Goal: Transaction & Acquisition: Purchase product/service

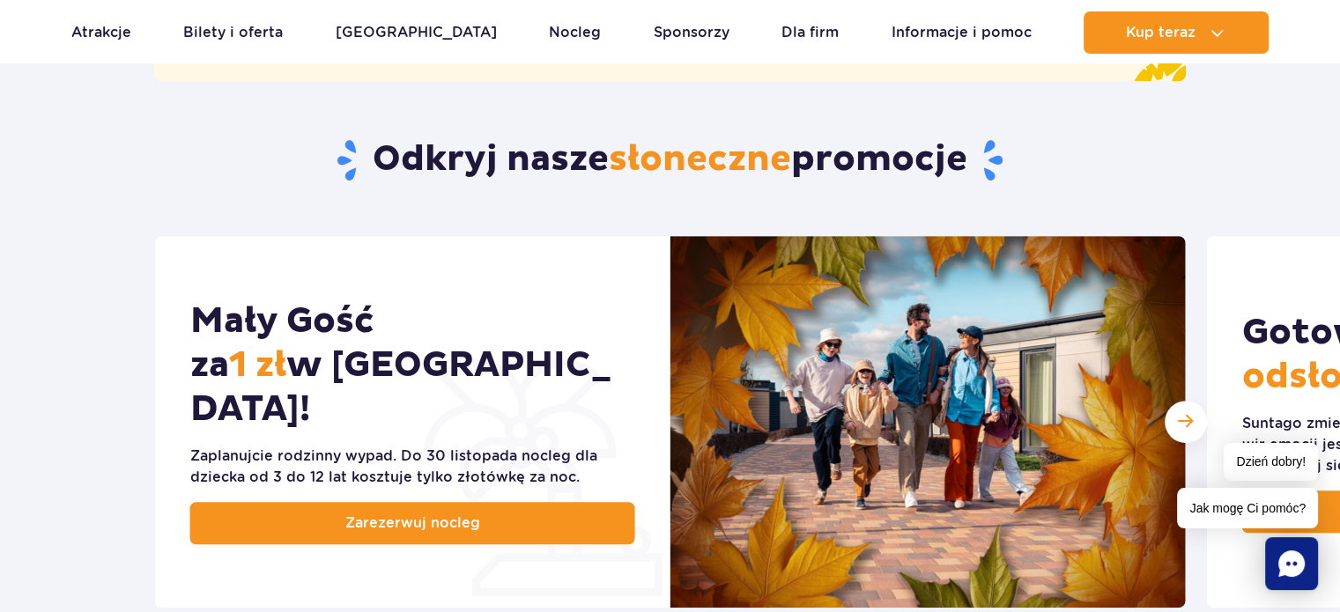
scroll to position [791, 0]
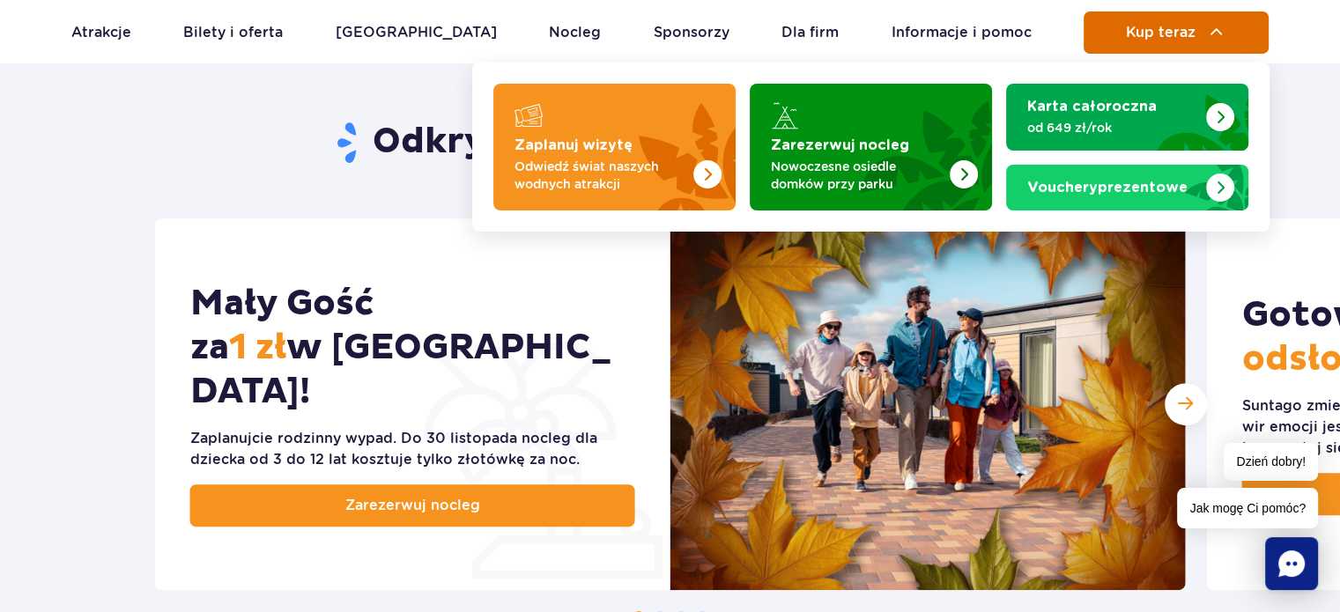
click at [1188, 41] on button "Kup teraz" at bounding box center [1175, 32] width 185 height 42
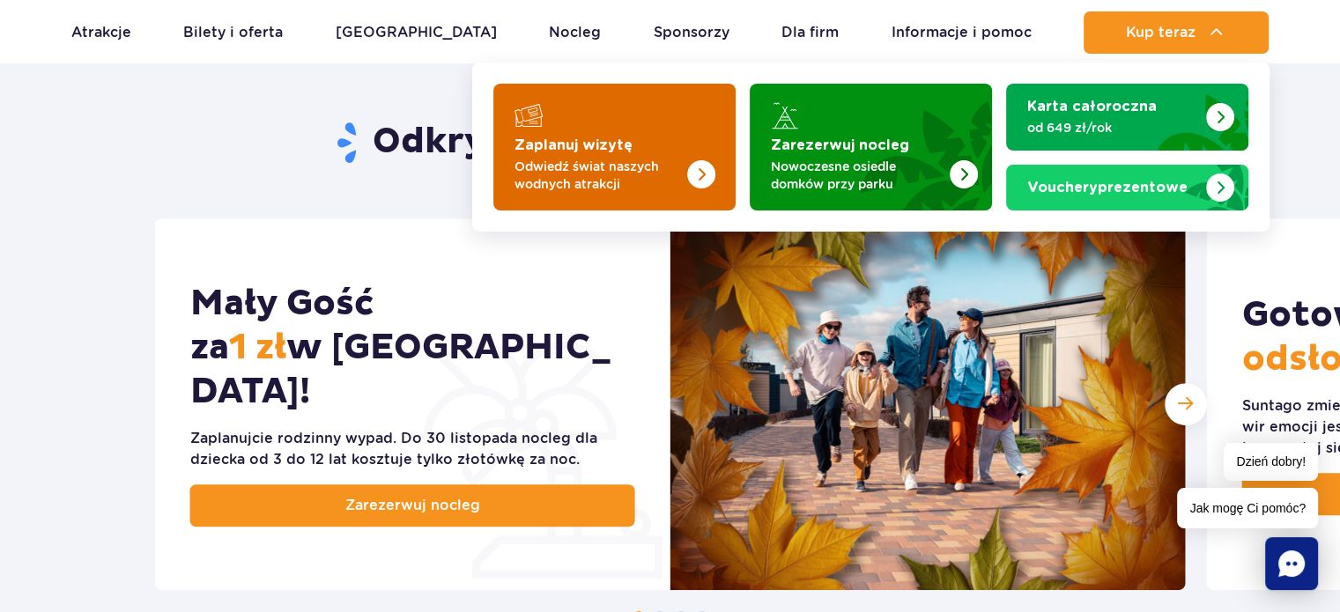
click at [677, 138] on img "Zaplanuj wizytę" at bounding box center [665, 141] width 140 height 137
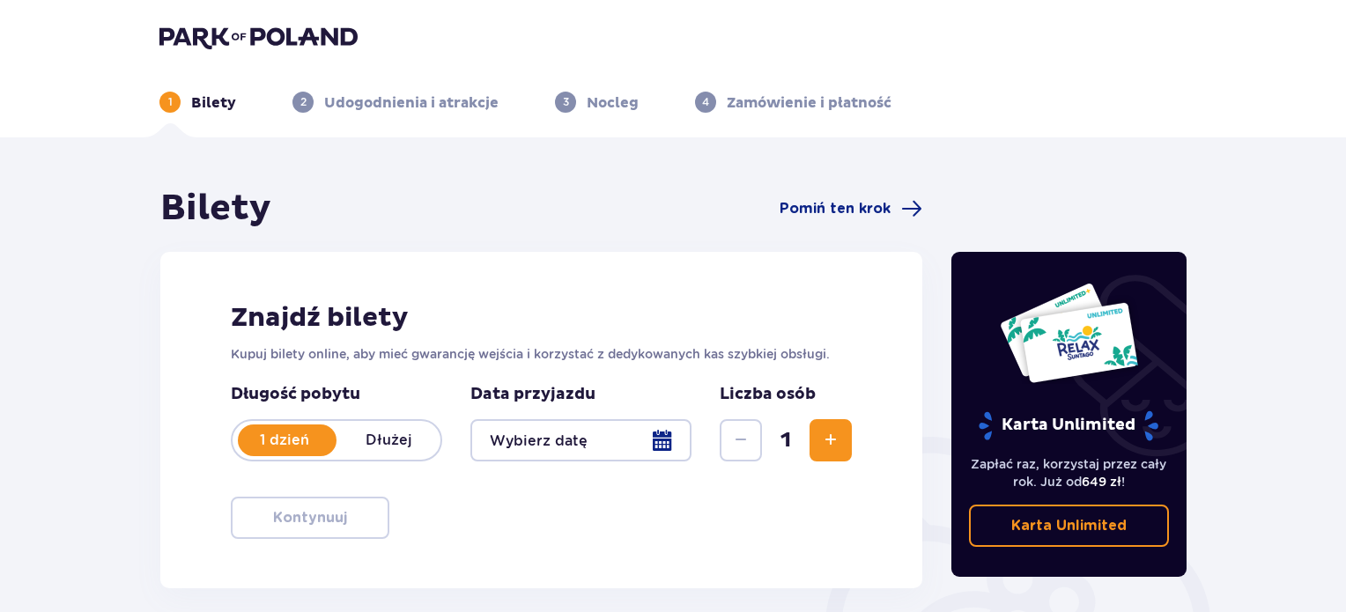
drag, startPoint x: 1352, startPoint y: 105, endPoint x: 1352, endPoint y: 145, distance: 40.5
click at [1345, 145] on html "1 Bilety 2 Udogodnienia i atrakcje 3 Nocleg 4 Zamówienie i płatność Bilety Pomi…" at bounding box center [673, 306] width 1346 height 612
click at [566, 450] on div at bounding box center [580, 440] width 221 height 42
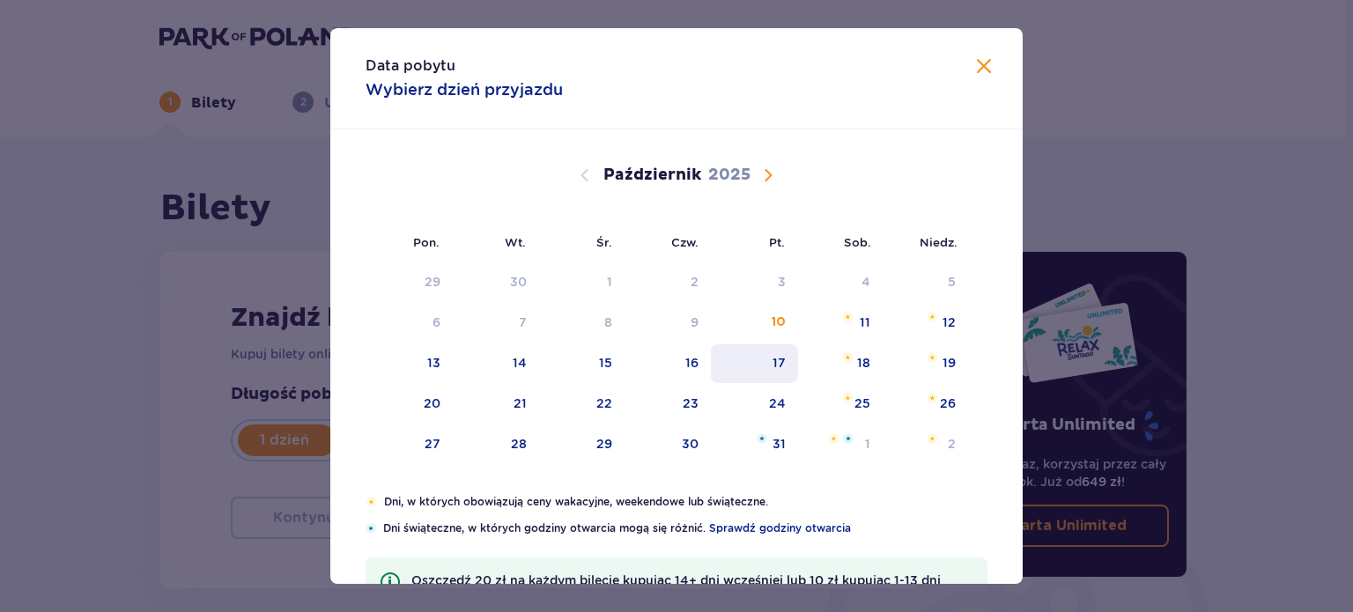
click at [764, 366] on div "17" at bounding box center [754, 363] width 87 height 39
type input "17.10.25"
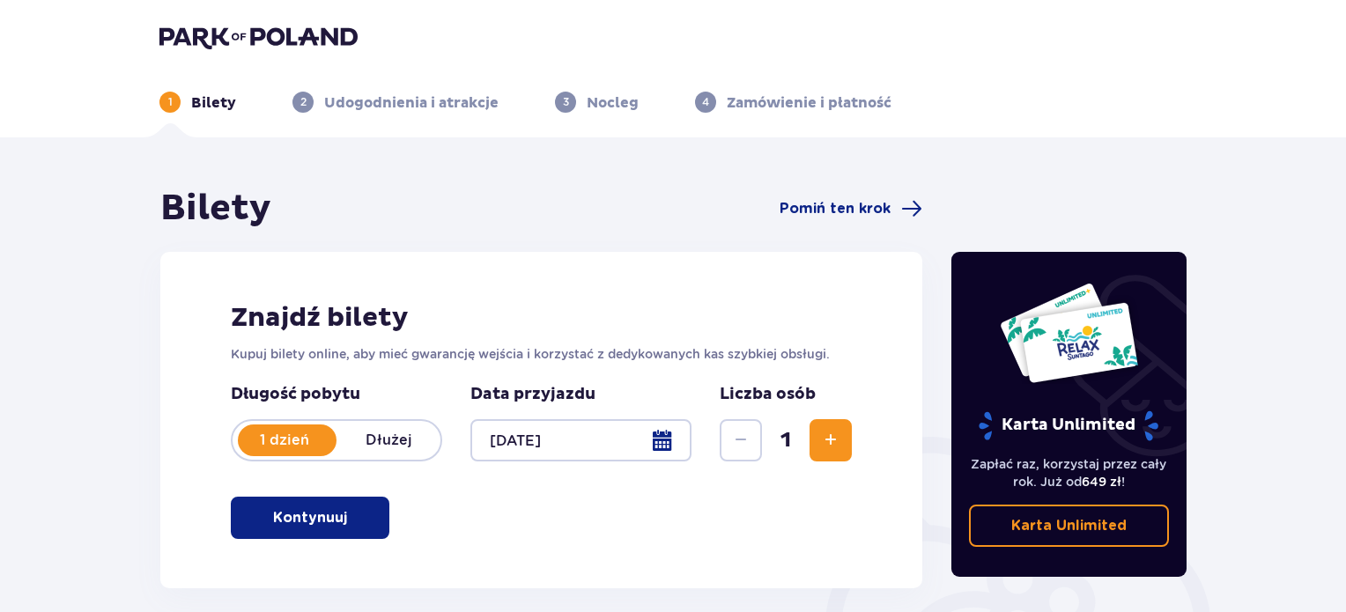
click at [316, 512] on p "Kontynuuj" at bounding box center [310, 517] width 74 height 19
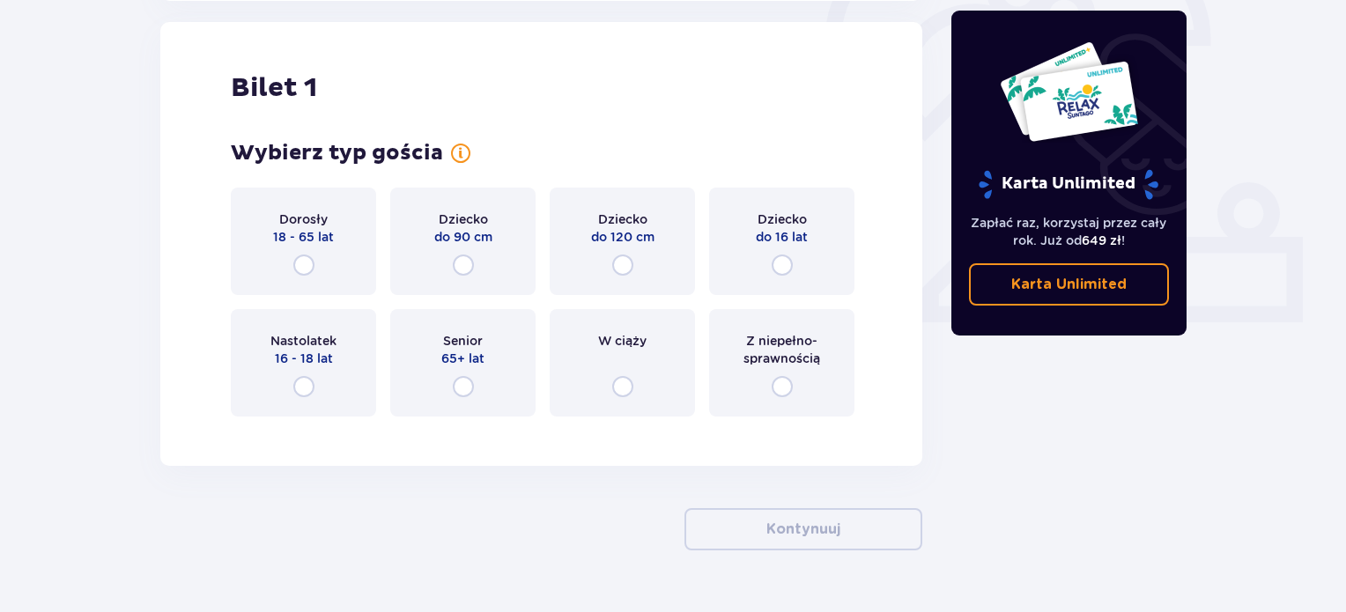
scroll to position [588, 0]
click at [309, 221] on span "Dorosły" at bounding box center [303, 219] width 48 height 18
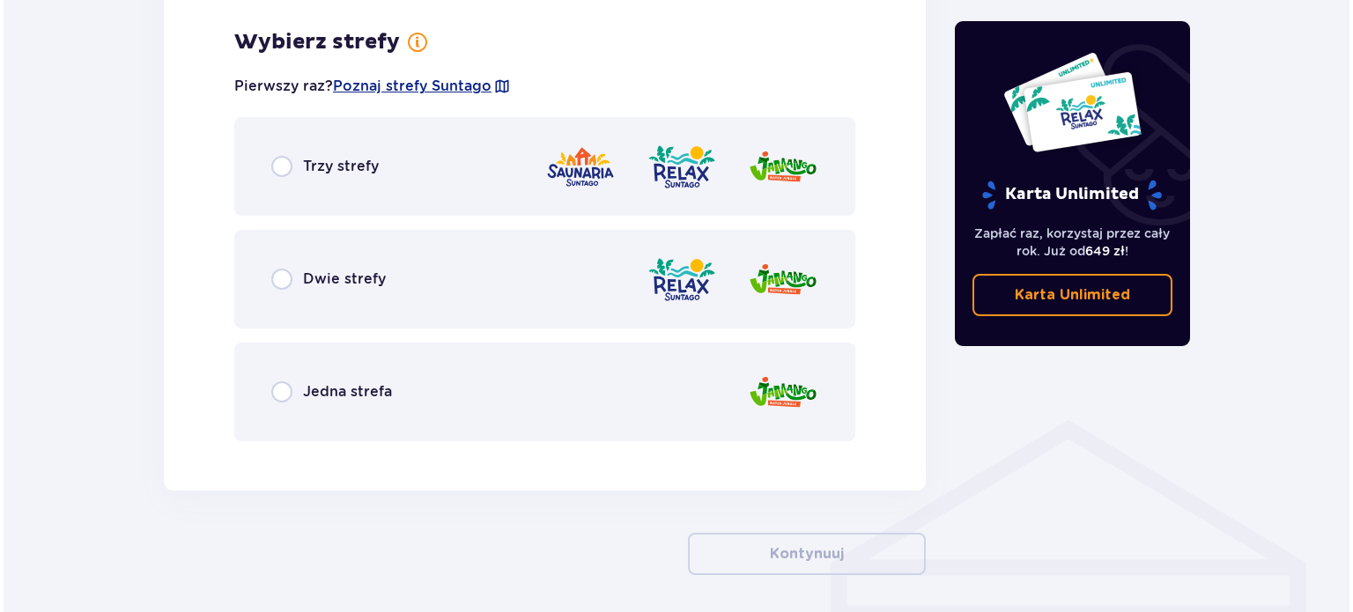
scroll to position [1018, 0]
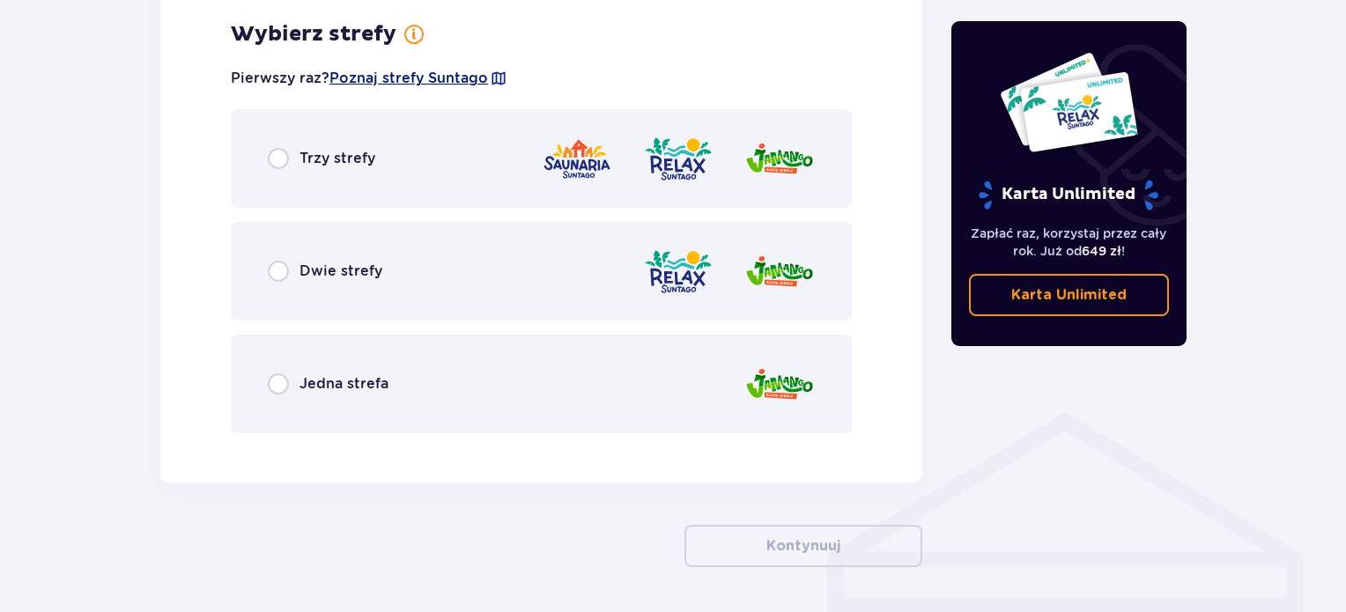
click at [449, 84] on span "Poznaj strefy Suntago" at bounding box center [408, 78] width 159 height 19
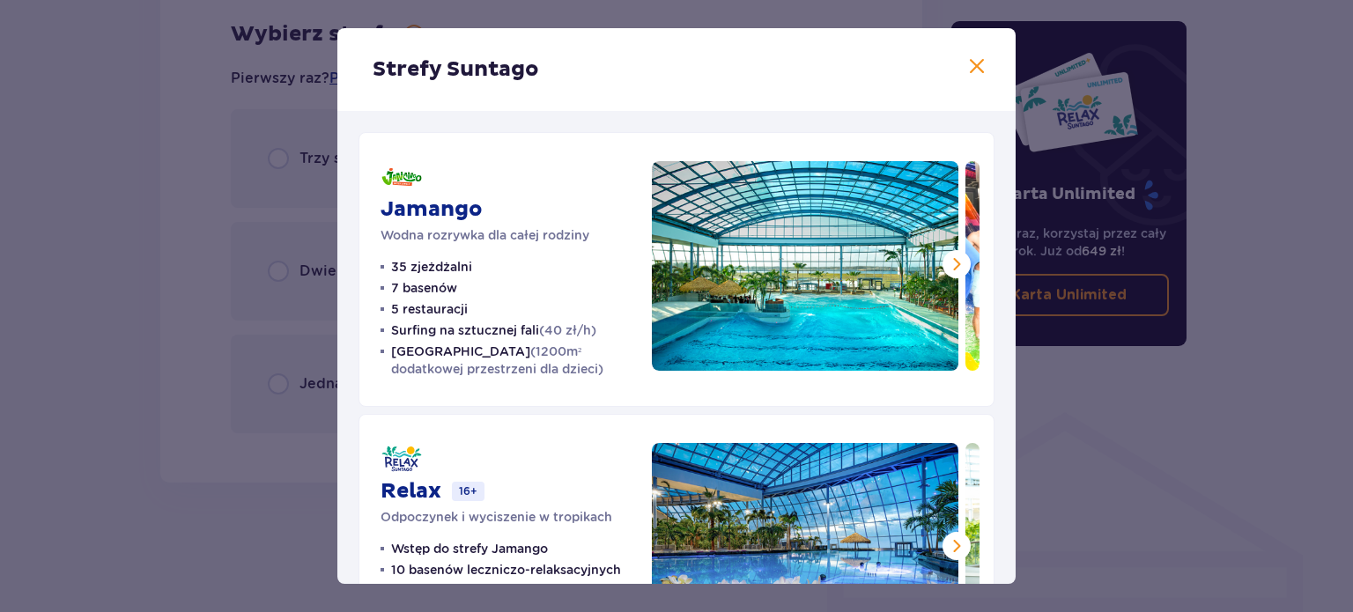
click at [356, 250] on div "Jamango Wodna rozrywka dla całej rodziny 35 zjeżdżalni 7 basenów 5 restauracji …" at bounding box center [676, 548] width 678 height 874
click at [356, 252] on div "Jamango Wodna rozrywka dla całej rodziny 35 zjeżdżalni 7 basenów 5 restauracji …" at bounding box center [676, 548] width 678 height 874
click at [950, 265] on span at bounding box center [956, 264] width 21 height 21
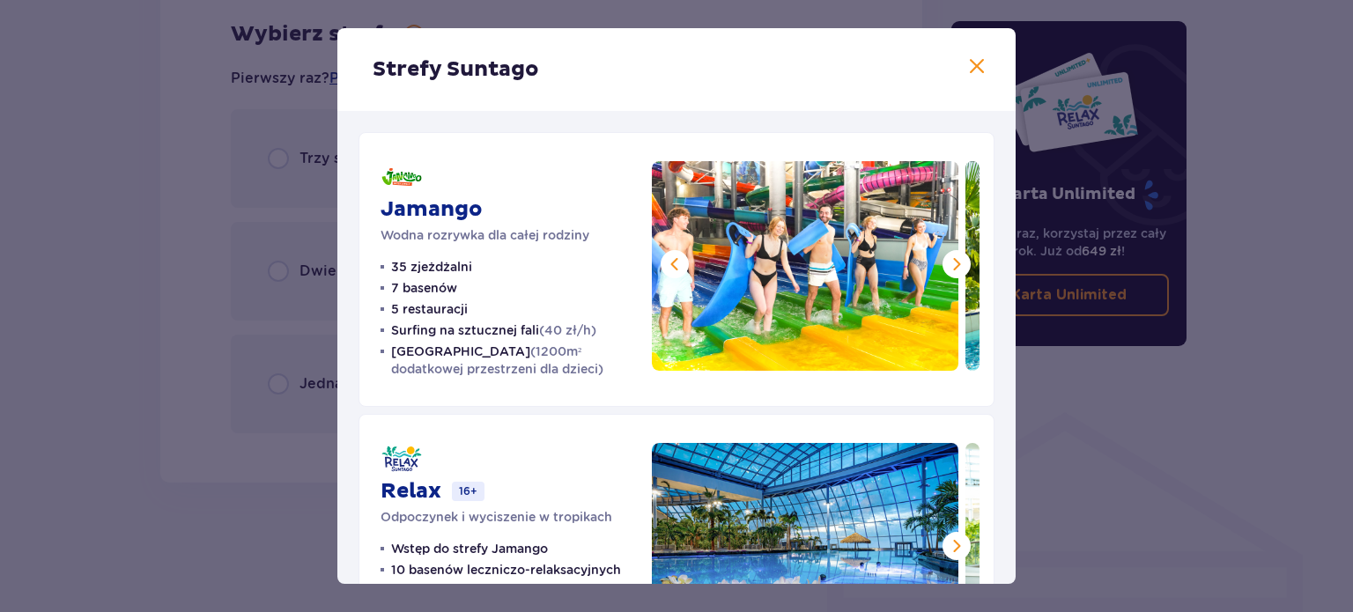
click at [950, 265] on span at bounding box center [956, 264] width 21 height 21
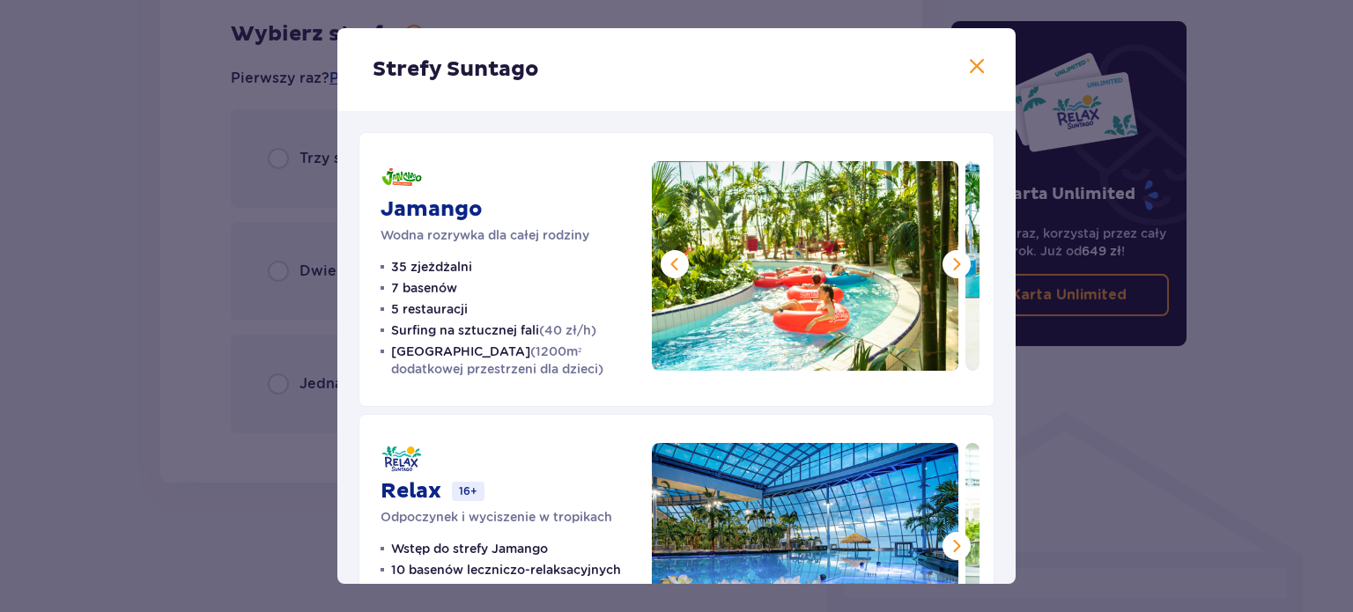
click at [954, 262] on span at bounding box center [956, 264] width 21 height 21
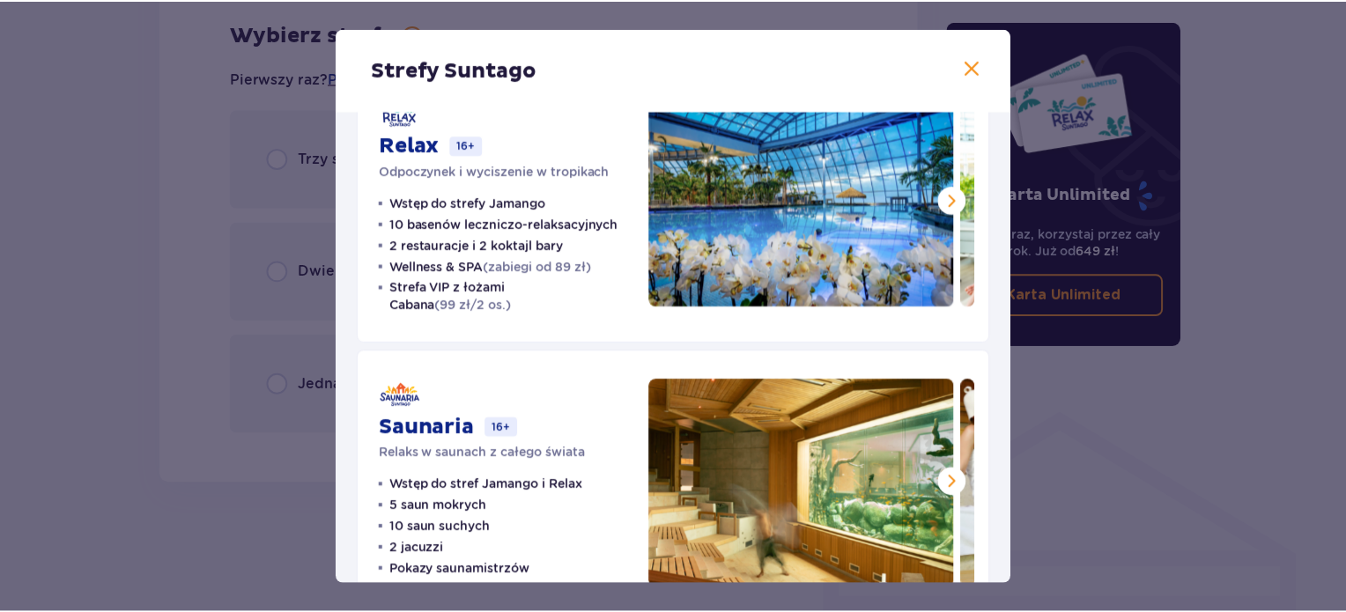
scroll to position [399, 0]
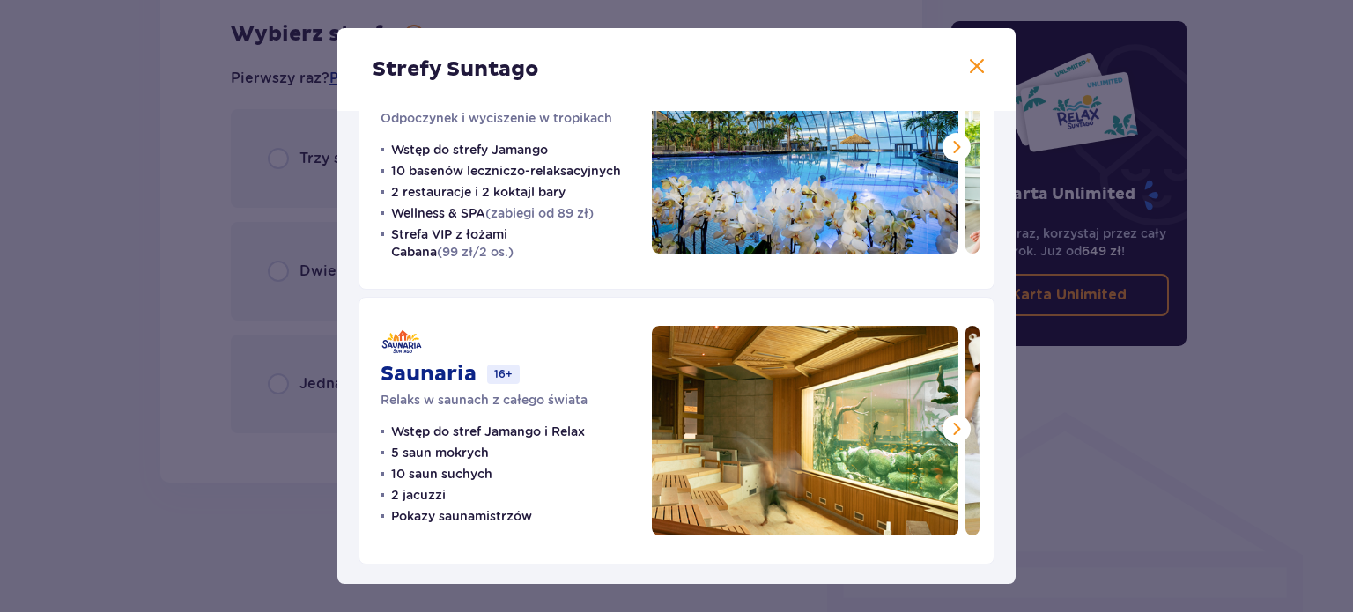
click at [160, 362] on div "Strefy Suntago Jamango Wodna rozrywka dla całej rodziny 35 zjeżdżalni 7 basenów…" at bounding box center [676, 306] width 1353 height 612
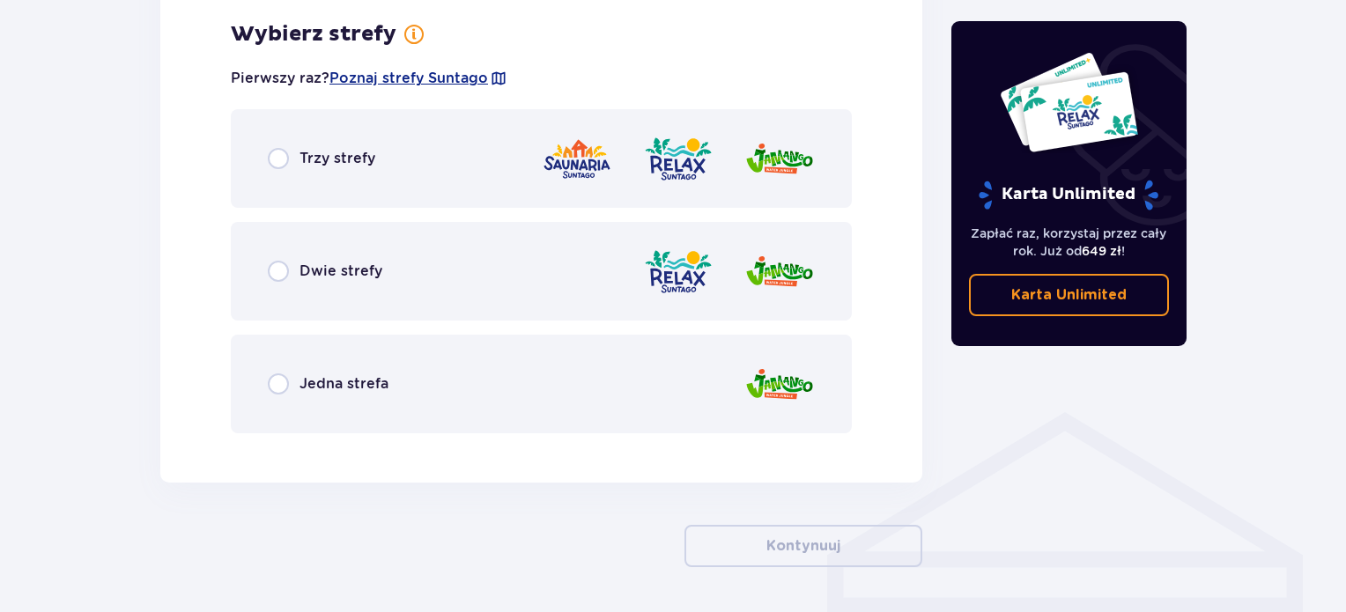
click at [451, 161] on div "Trzy strefy" at bounding box center [541, 158] width 621 height 99
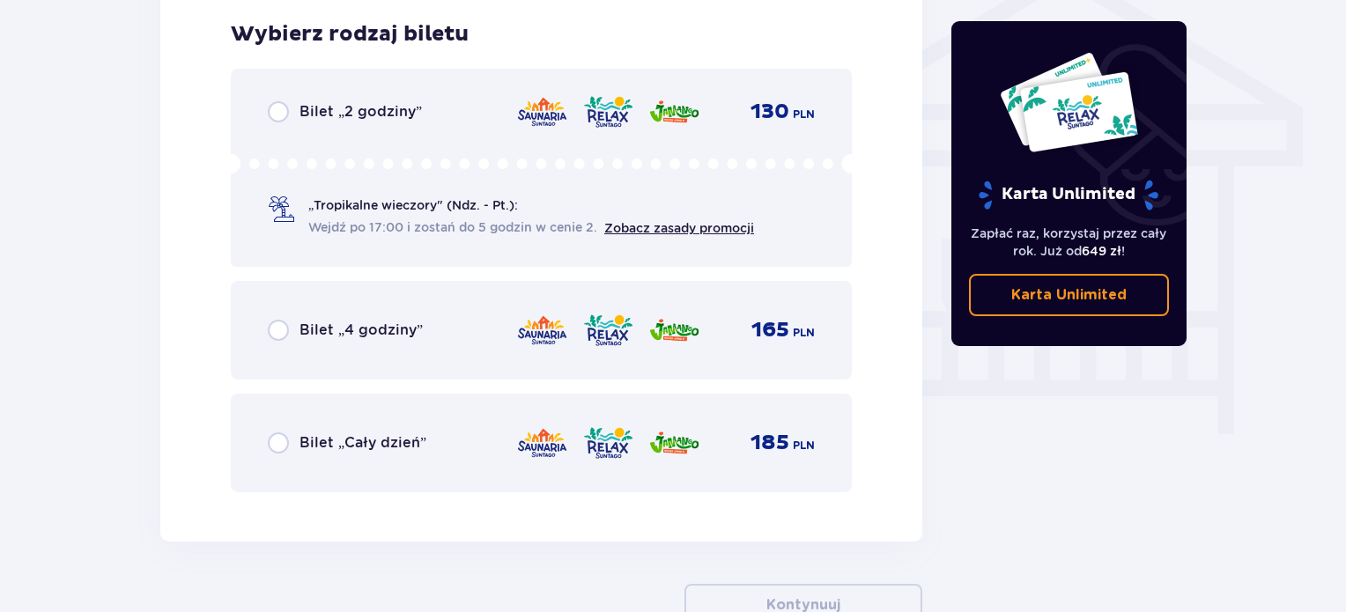
scroll to position [1229, 0]
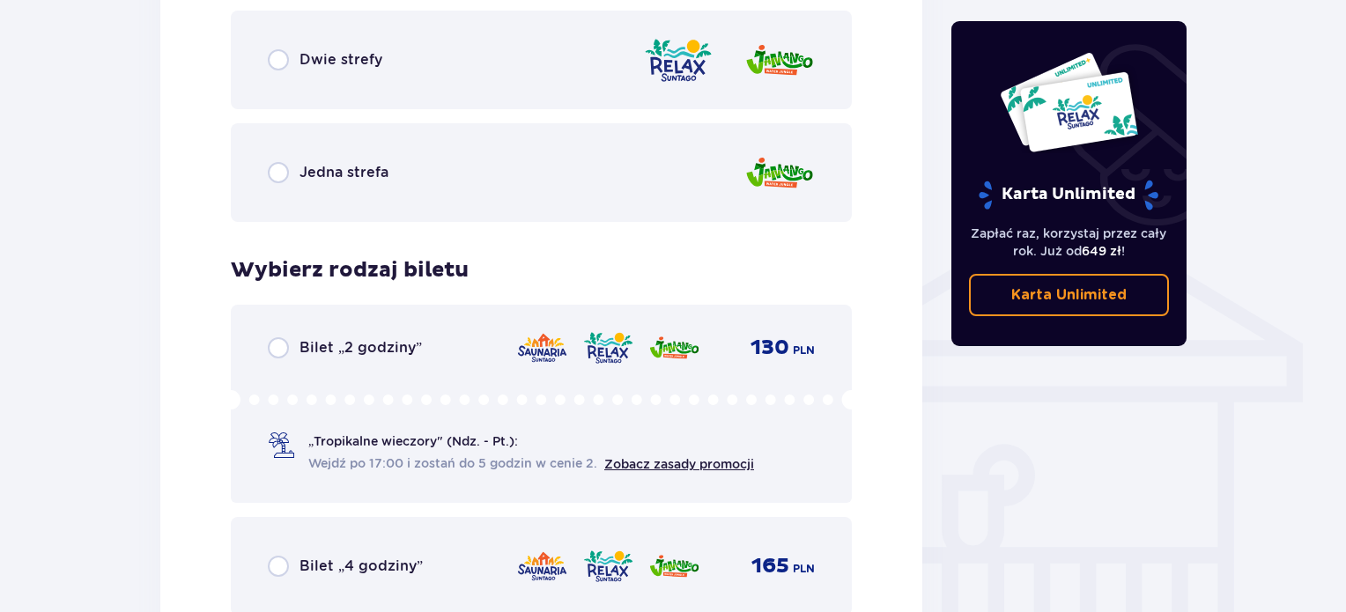
click at [665, 166] on div "Jedna strefa" at bounding box center [541, 172] width 621 height 99
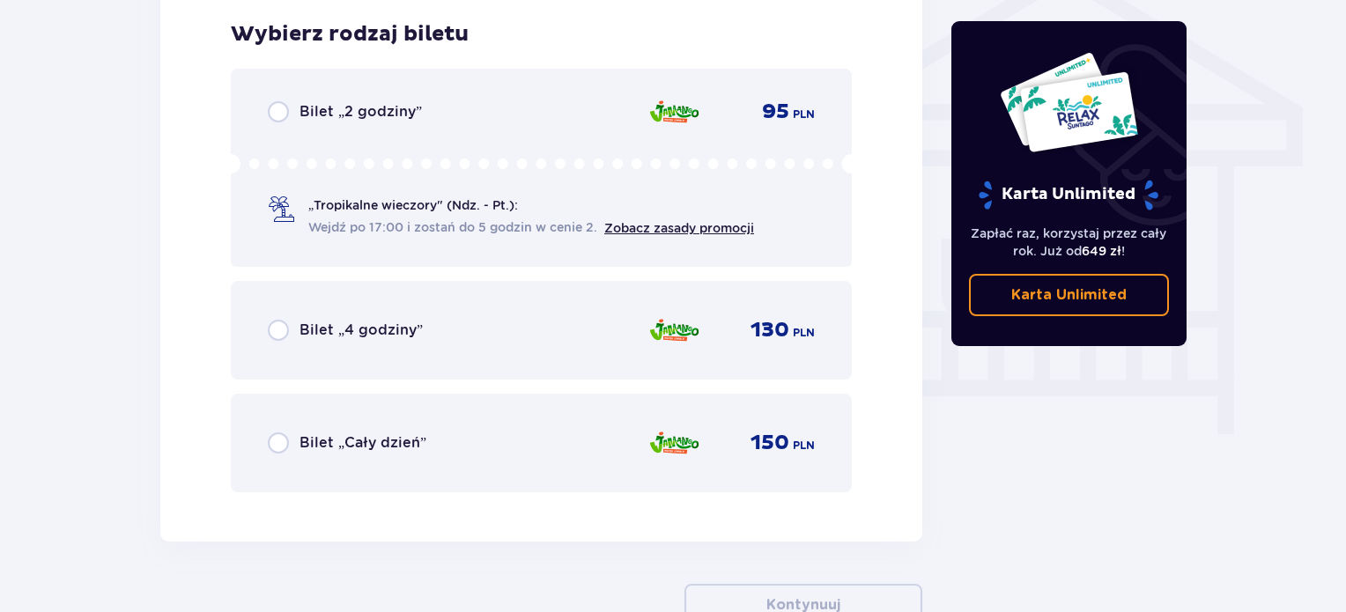
scroll to position [1141, 0]
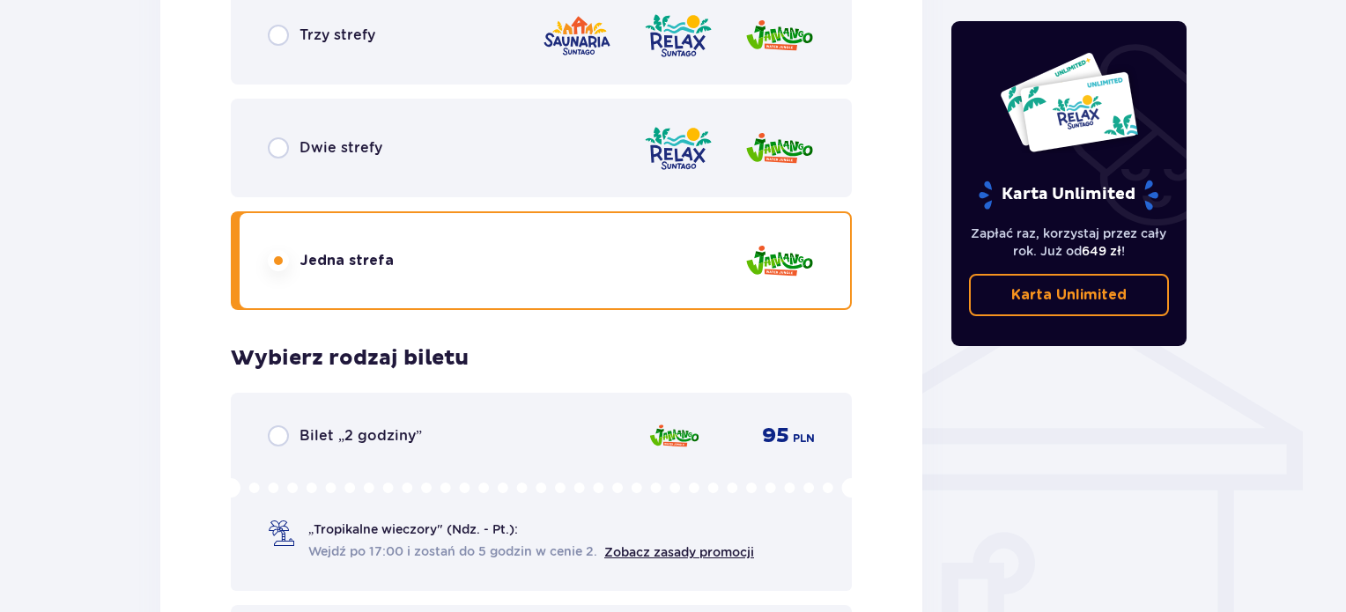
click at [556, 55] on img at bounding box center [577, 36] width 70 height 50
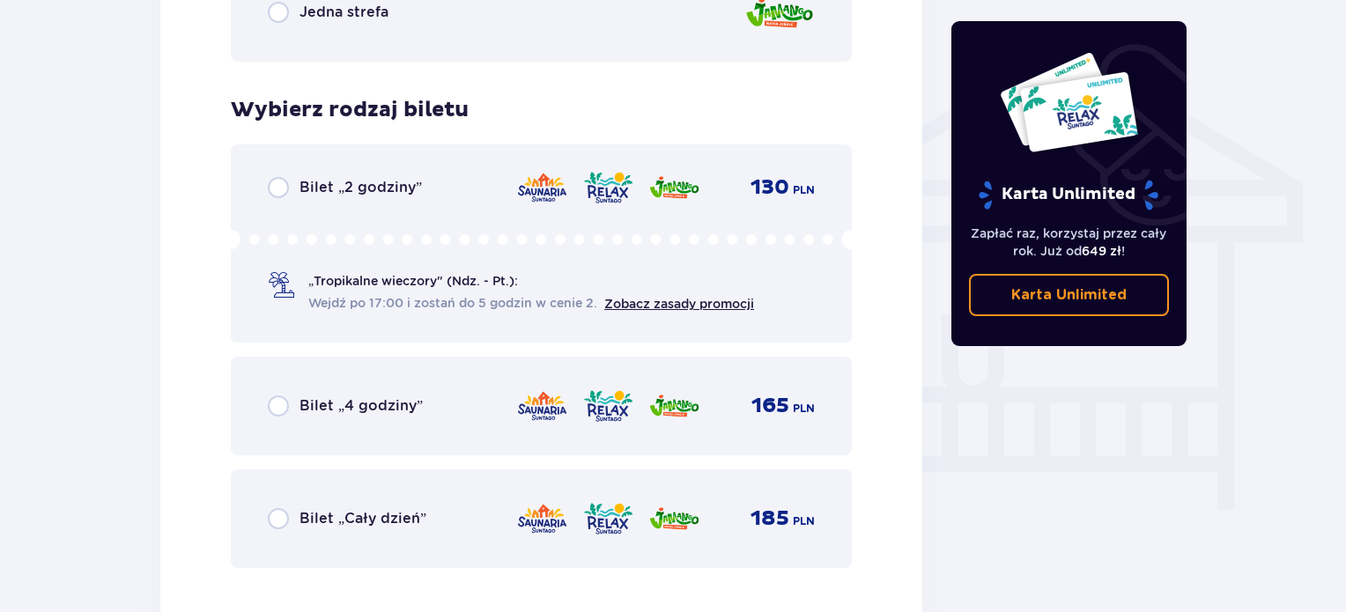
scroll to position [1399, 0]
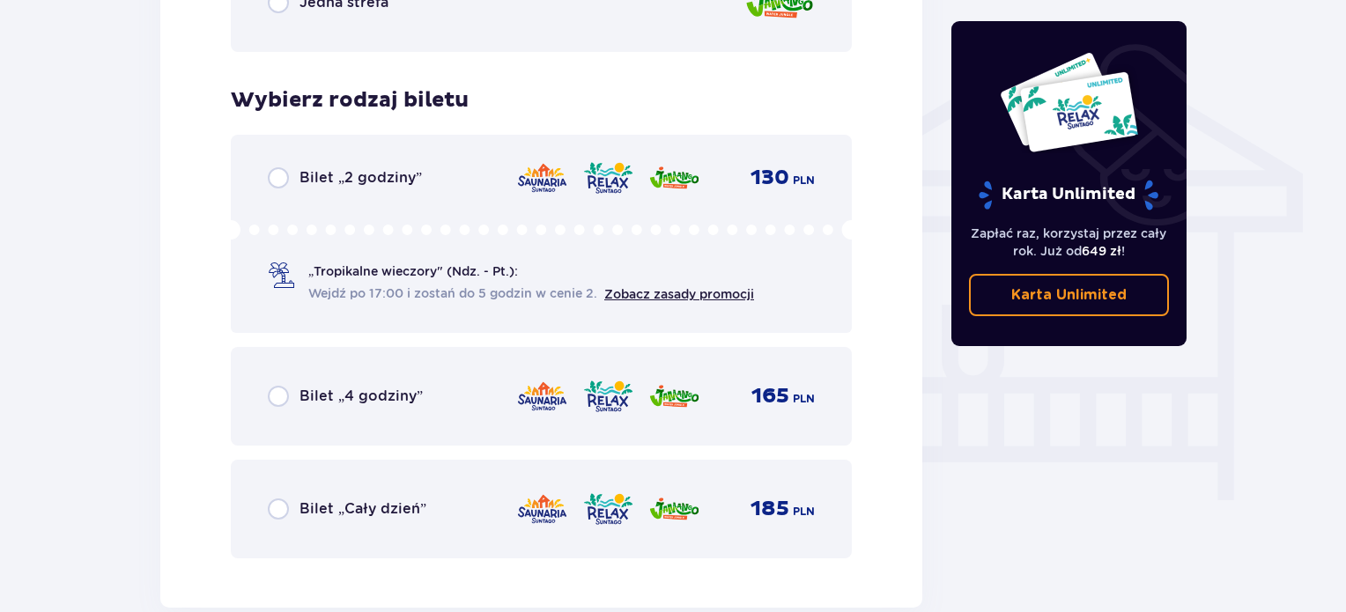
click at [760, 487] on div "Bilet „Cały dzień” 185 PLN" at bounding box center [541, 509] width 621 height 99
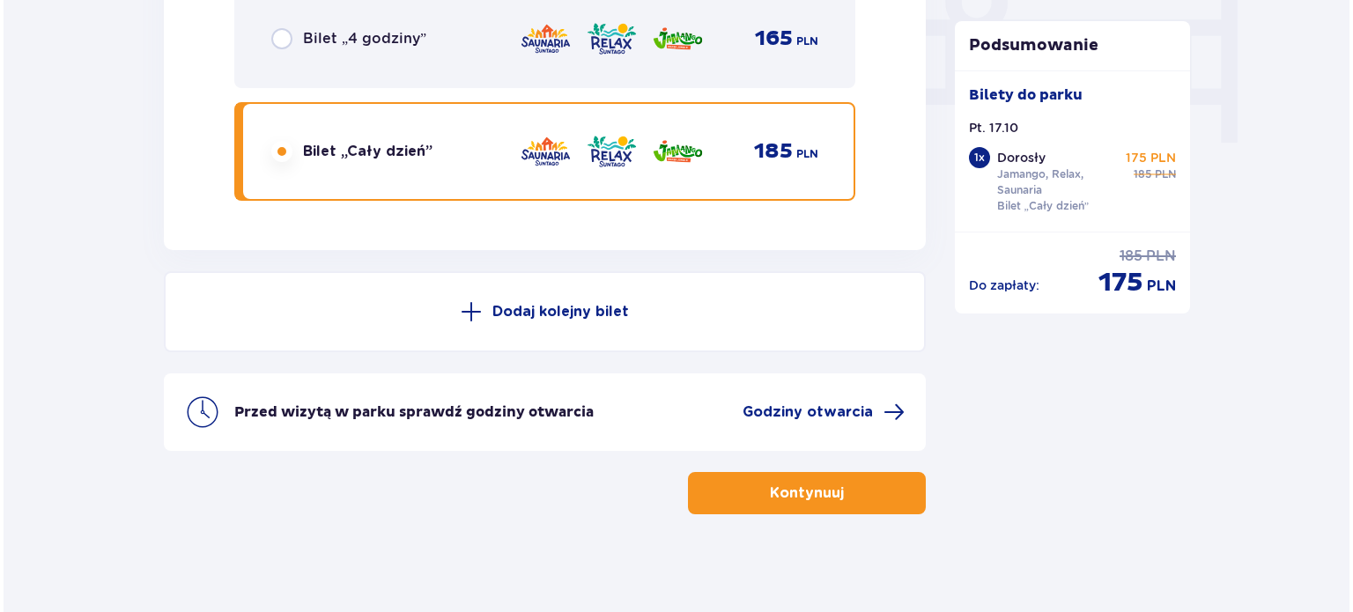
scroll to position [1763, 0]
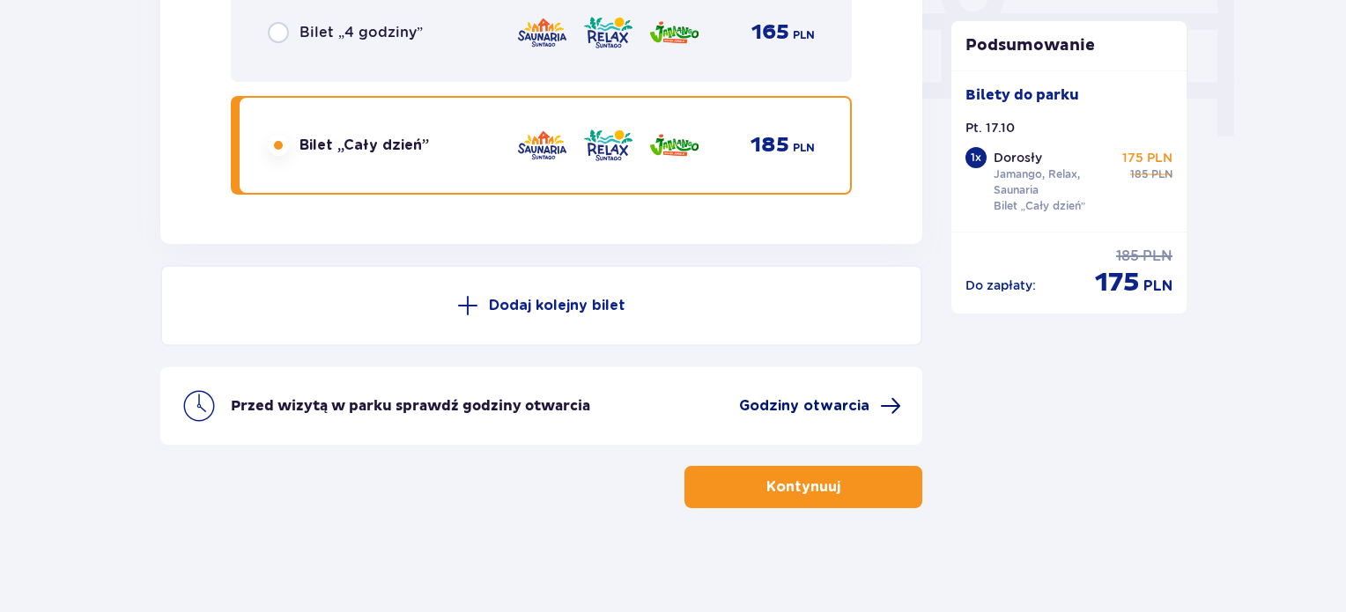
click at [816, 401] on span "Godziny otwarcia" at bounding box center [804, 405] width 130 height 19
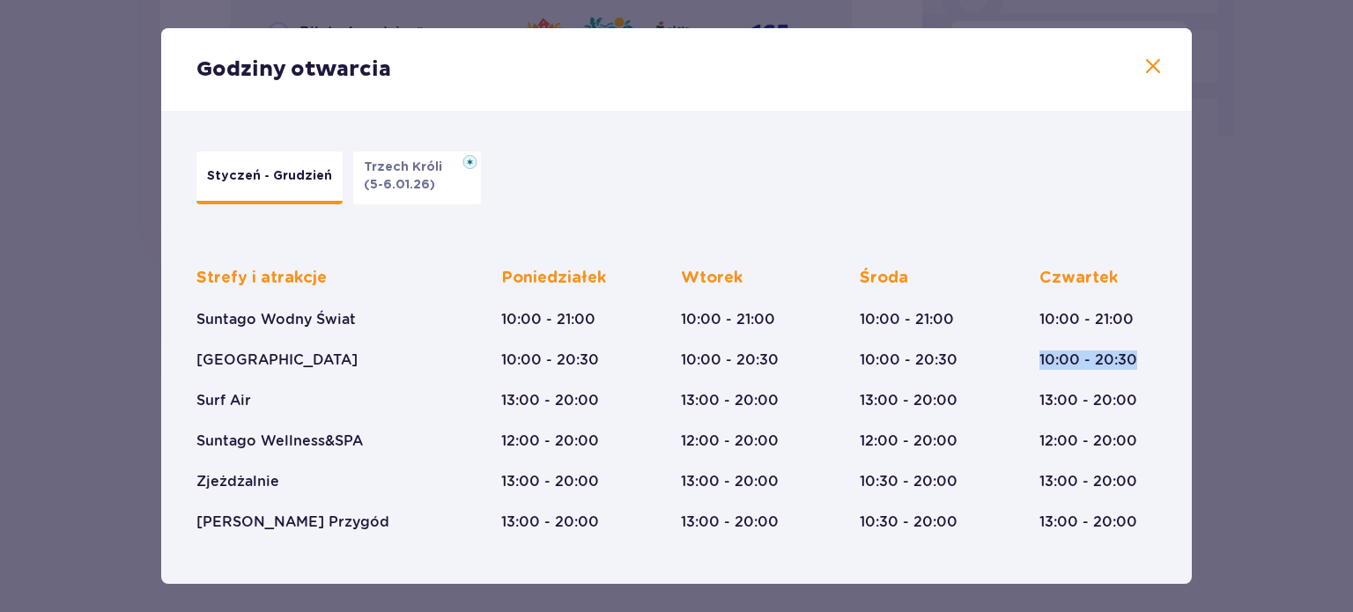
drag, startPoint x: 1184, startPoint y: 275, endPoint x: 1194, endPoint y: 344, distance: 70.4
click at [1194, 344] on div "Godziny otwarcia Styczeń - Grudzień Trzech Króli (5-6.01.26) Strefy i atrakcje …" at bounding box center [676, 306] width 1353 height 612
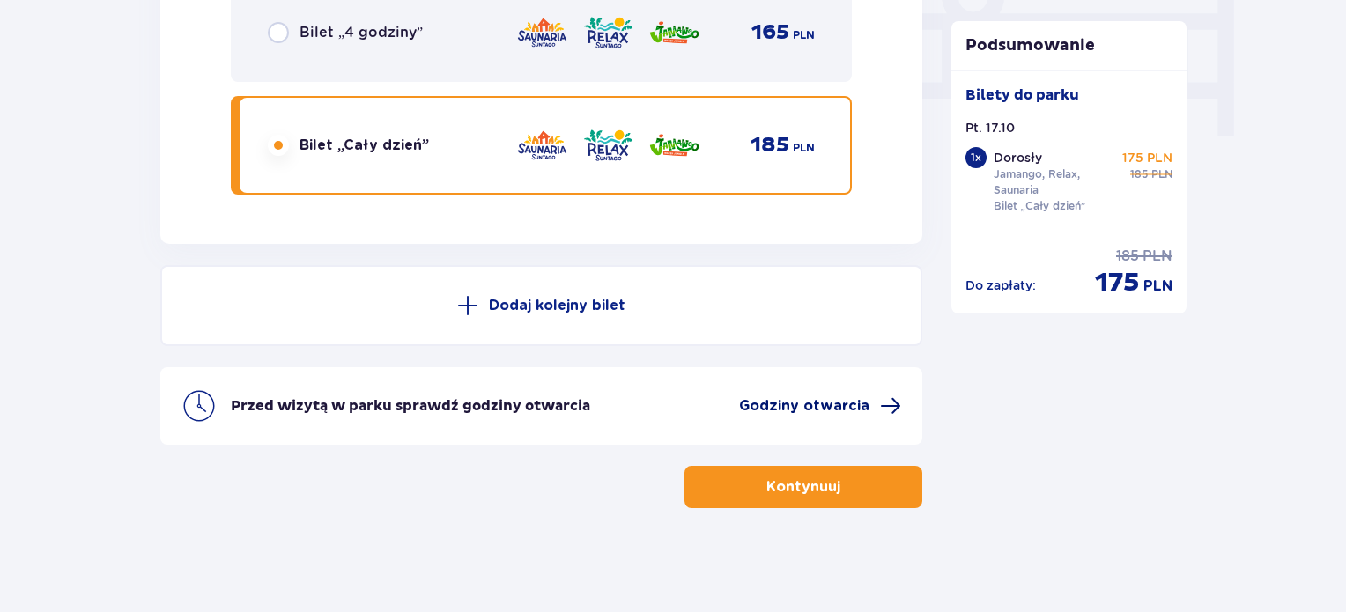
click at [838, 411] on span "Godziny otwarcia" at bounding box center [804, 405] width 130 height 19
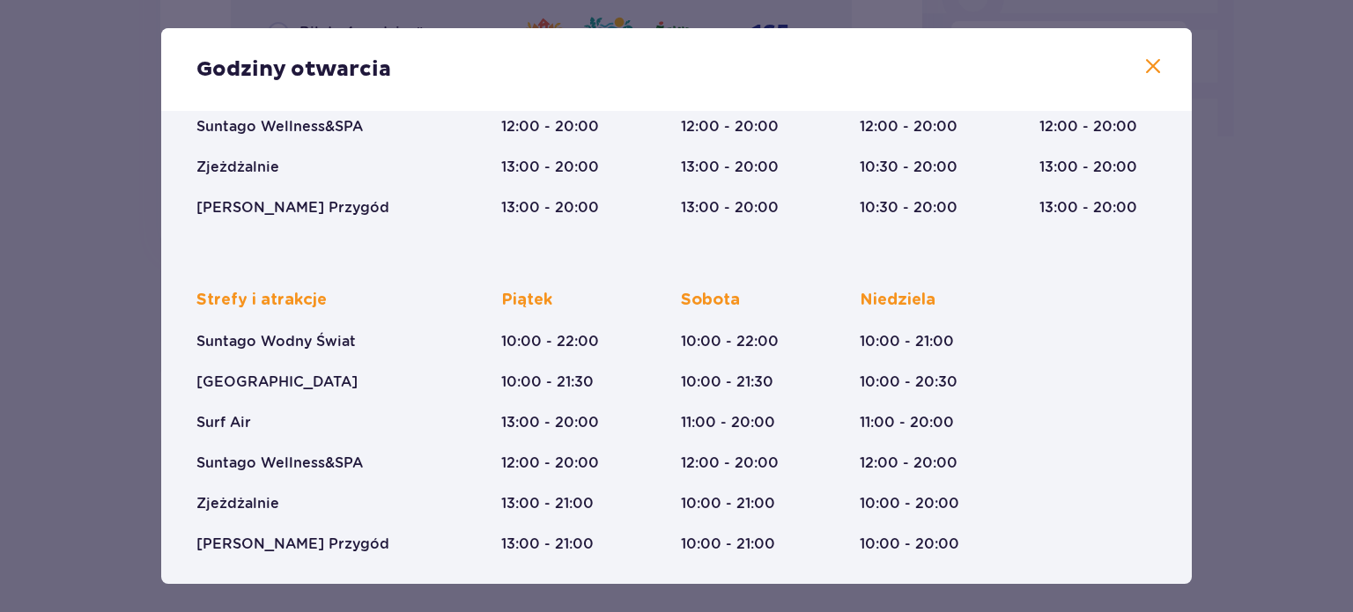
scroll to position [320, 0]
